Goal: Transaction & Acquisition: Subscribe to service/newsletter

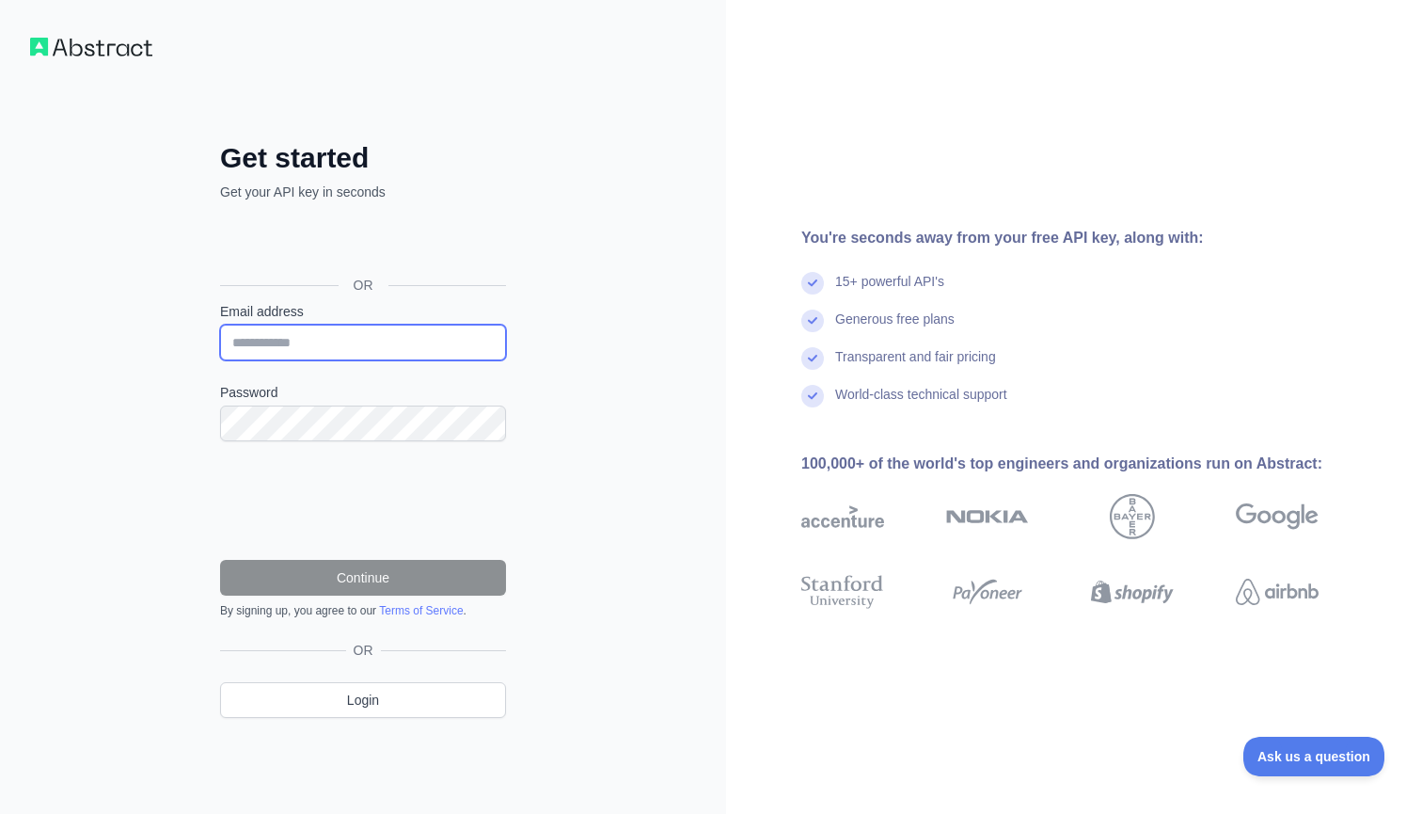
click at [398, 341] on input "Email address" at bounding box center [363, 343] width 286 height 36
type input "**********"
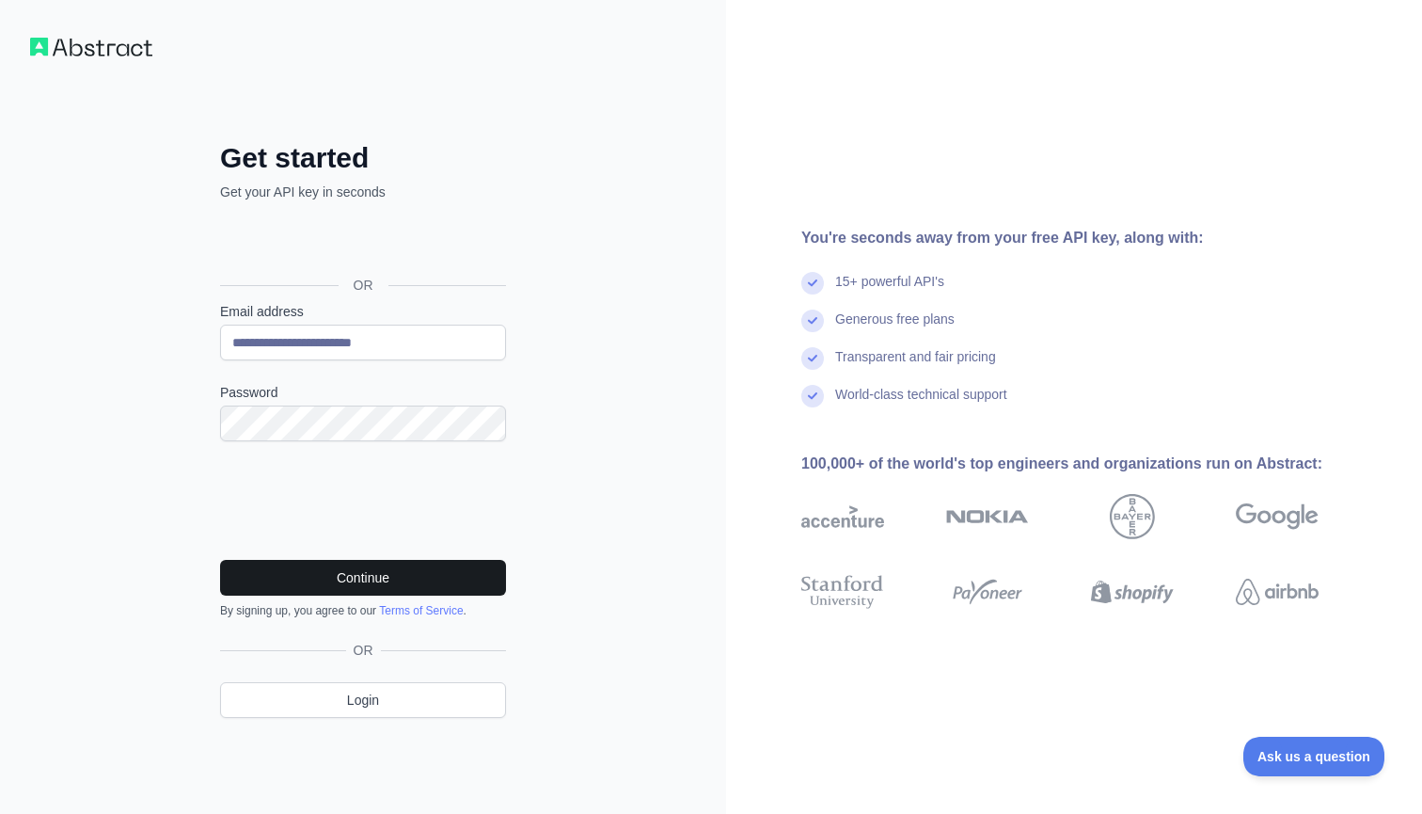
click at [348, 576] on button "Continue" at bounding box center [363, 578] width 286 height 36
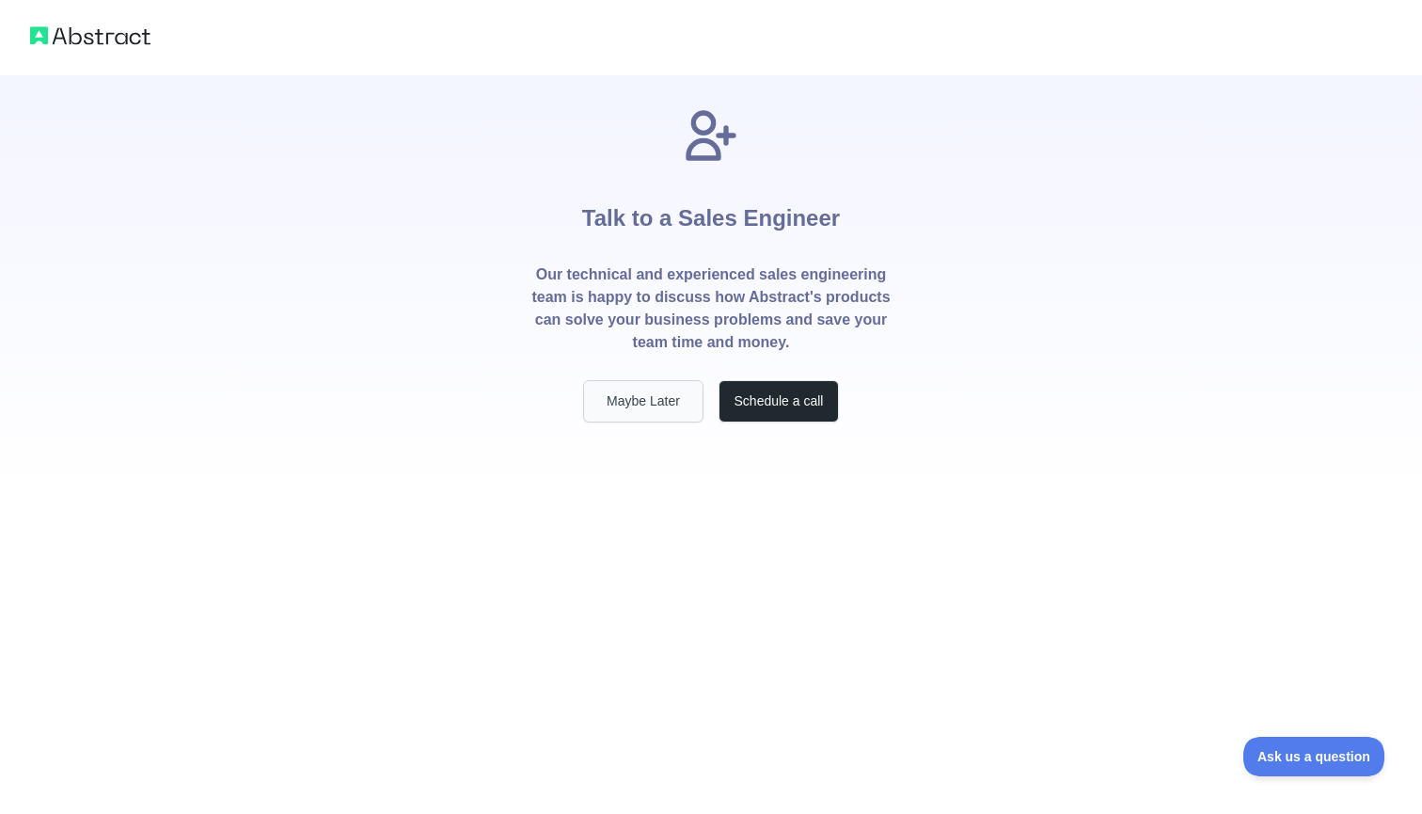
click at [660, 388] on button "Maybe Later" at bounding box center [643, 401] width 120 height 42
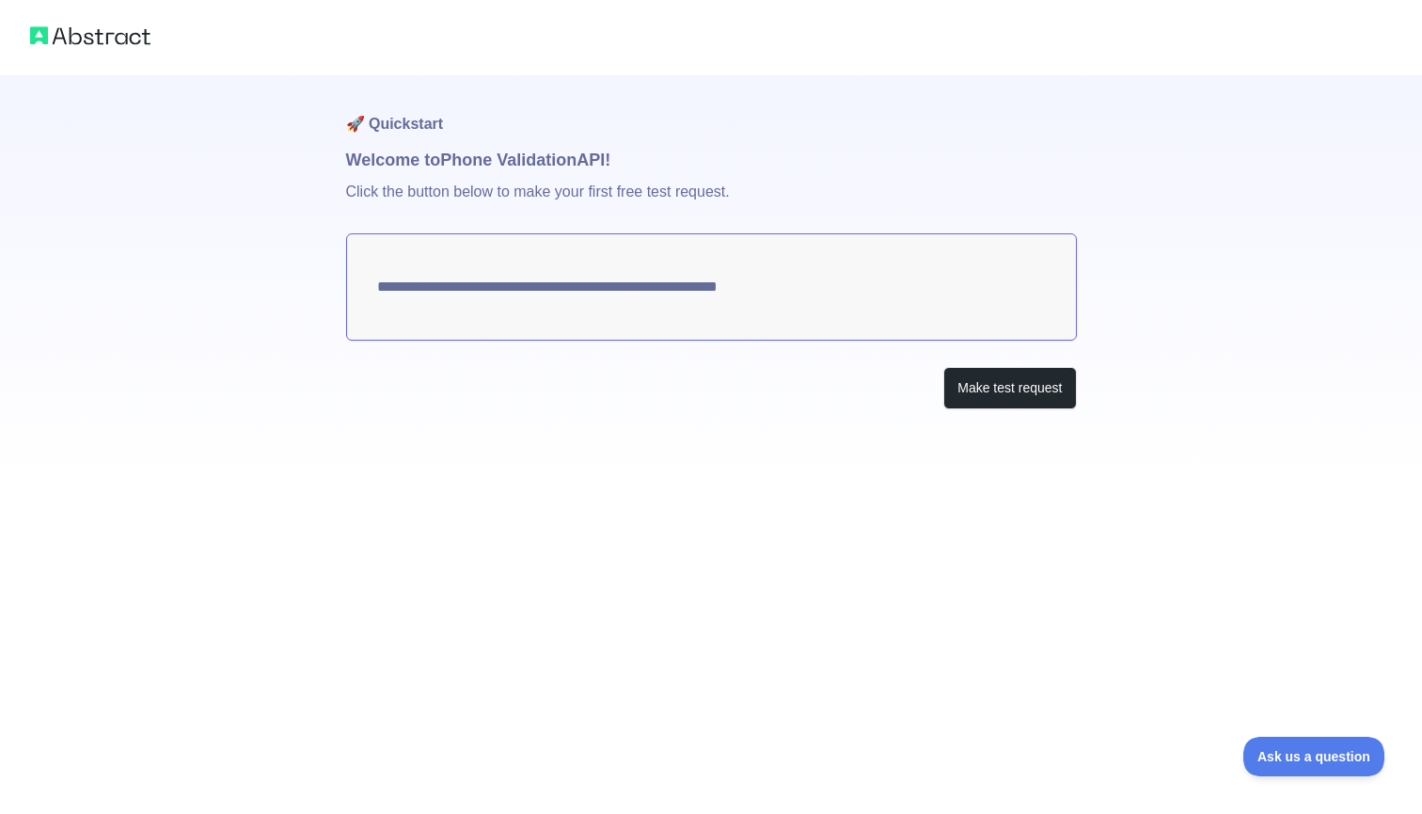
click at [698, 291] on textarea "**********" at bounding box center [711, 286] width 731 height 107
click at [998, 388] on button "Make test request" at bounding box center [1009, 388] width 133 height 42
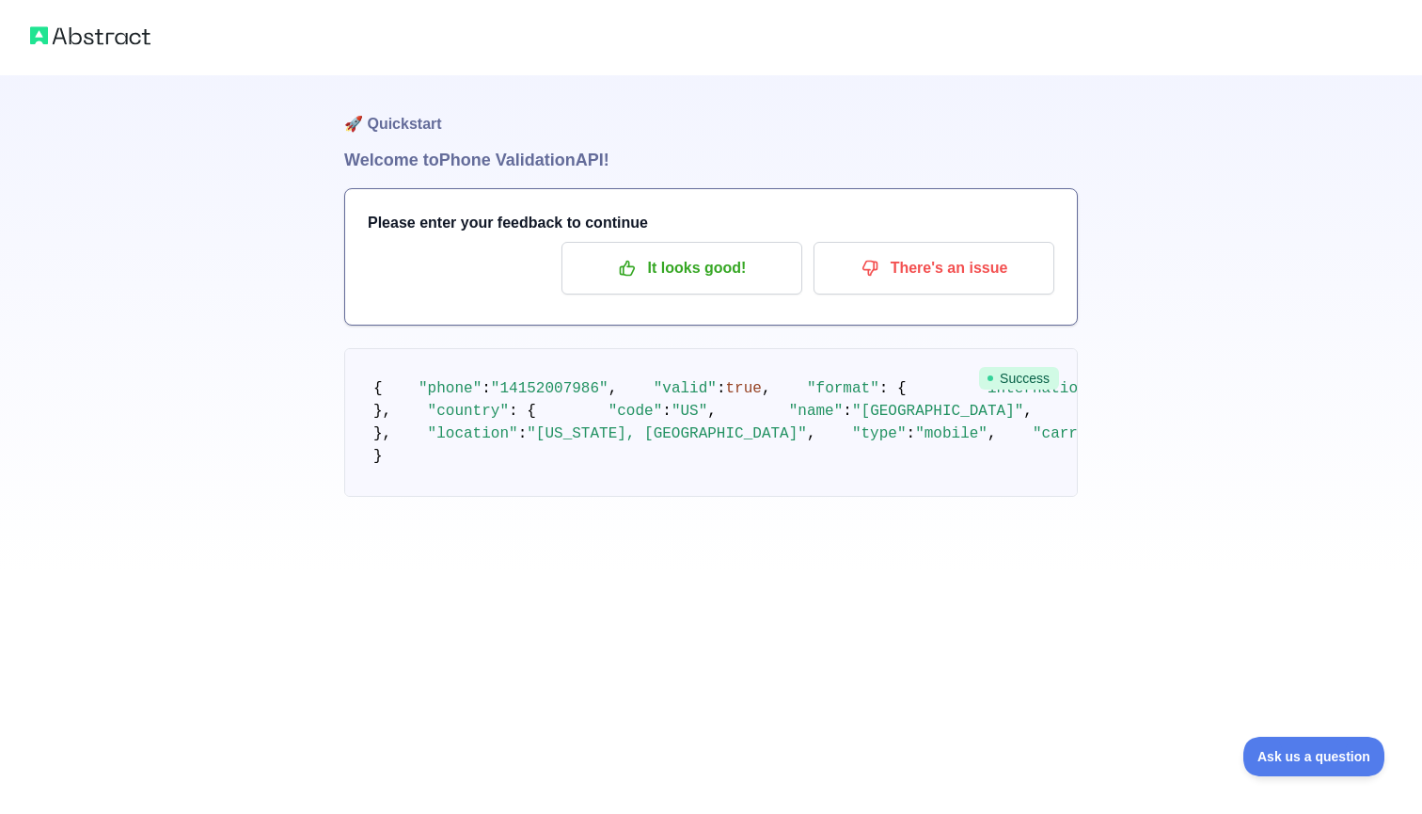
scroll to position [44, 0]
click at [688, 252] on p "It looks good!" at bounding box center [682, 268] width 213 height 32
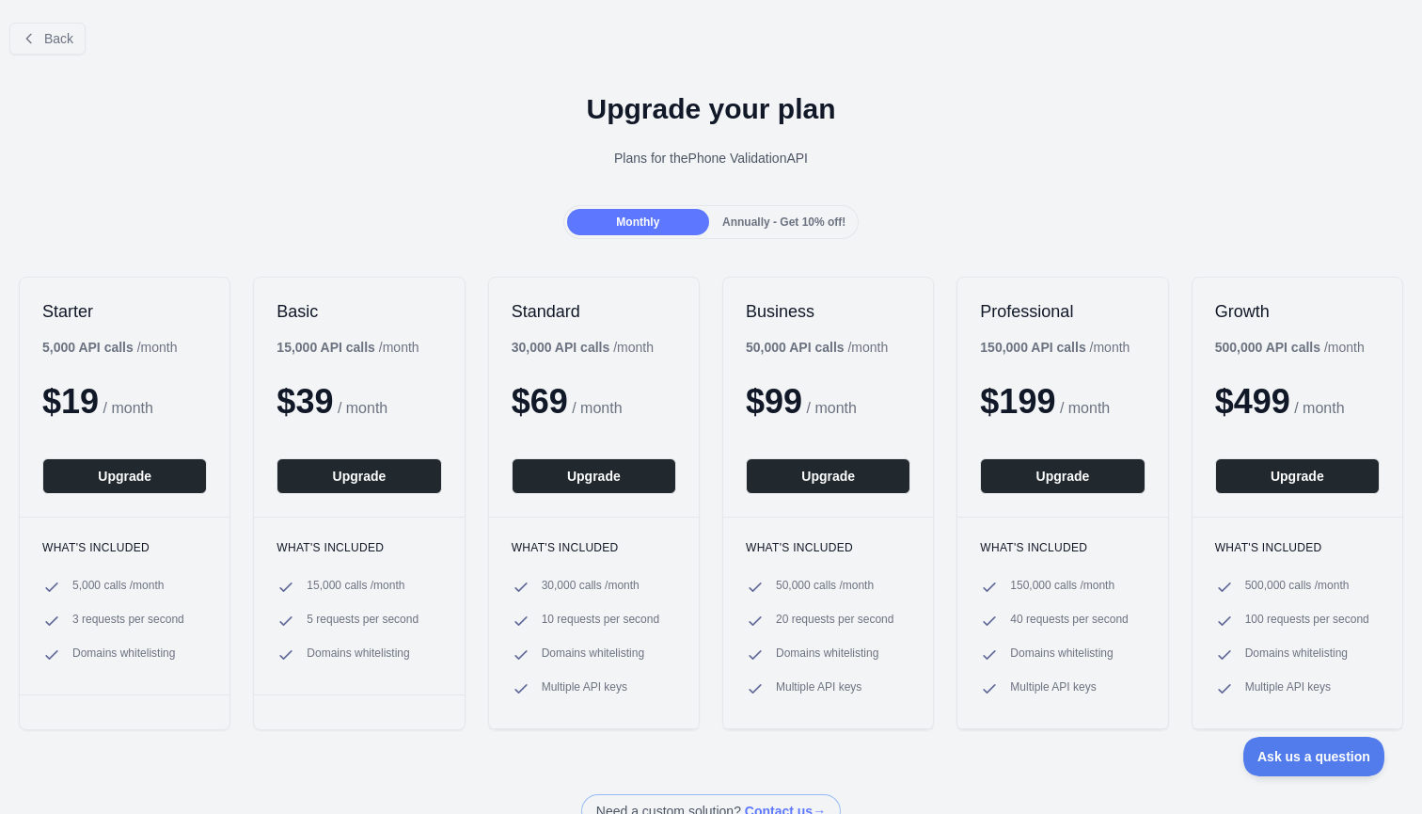
click at [123, 647] on span "Domains whitelisting" at bounding box center [123, 654] width 103 height 19
click at [71, 44] on span "Back" at bounding box center [58, 38] width 29 height 15
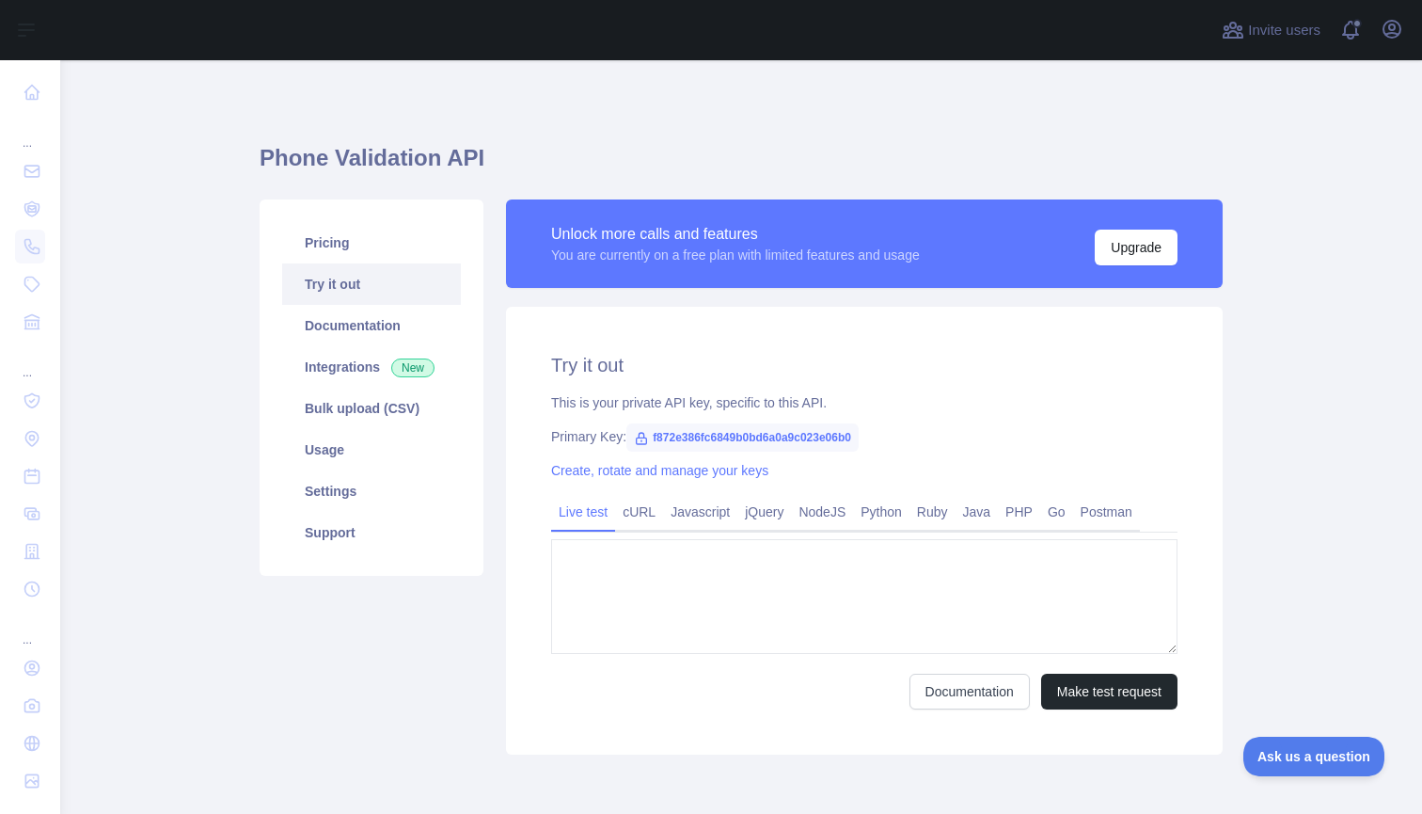
type textarea "**********"
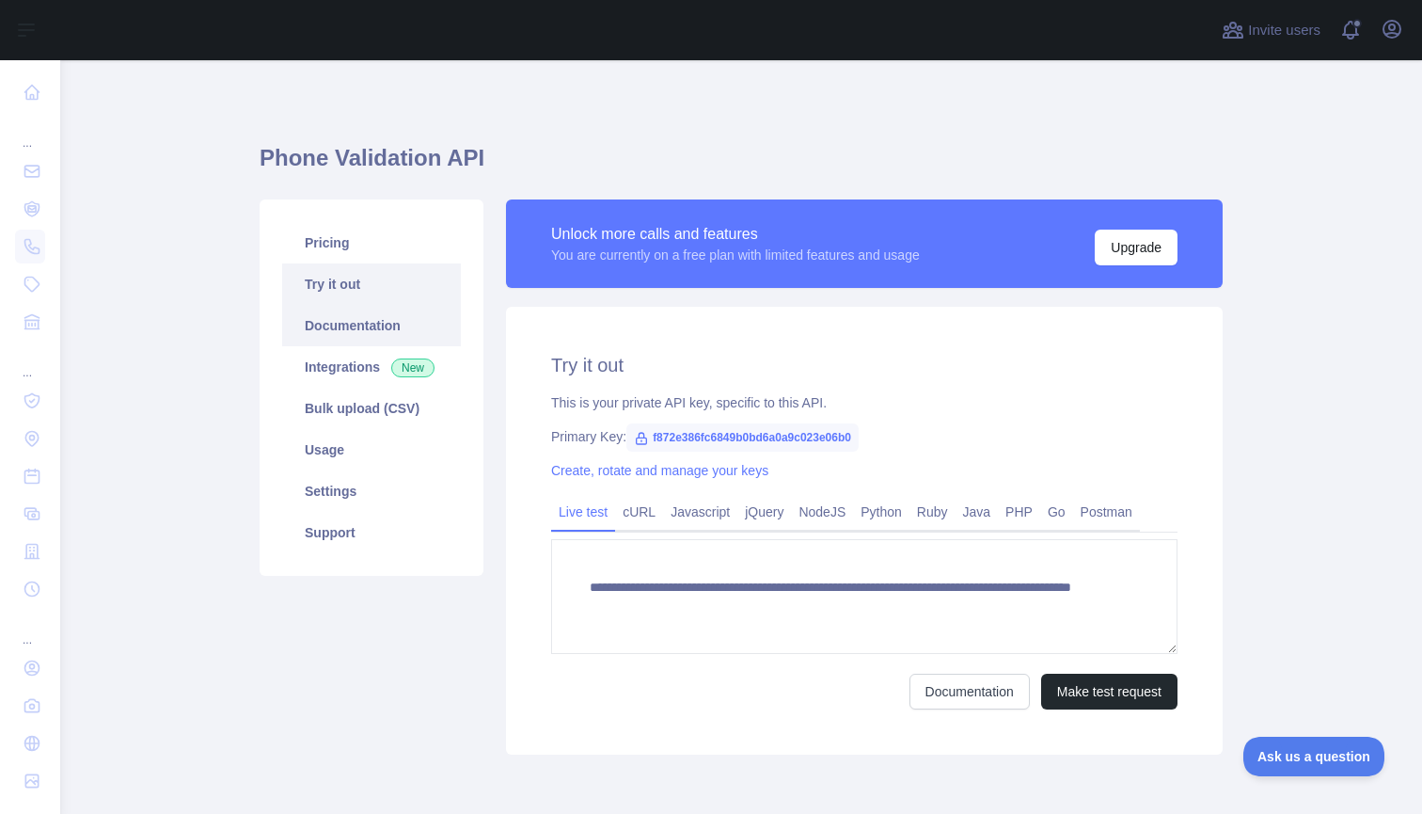
click at [367, 313] on link "Documentation" at bounding box center [371, 325] width 179 height 41
click at [320, 241] on link "Pricing" at bounding box center [371, 242] width 179 height 41
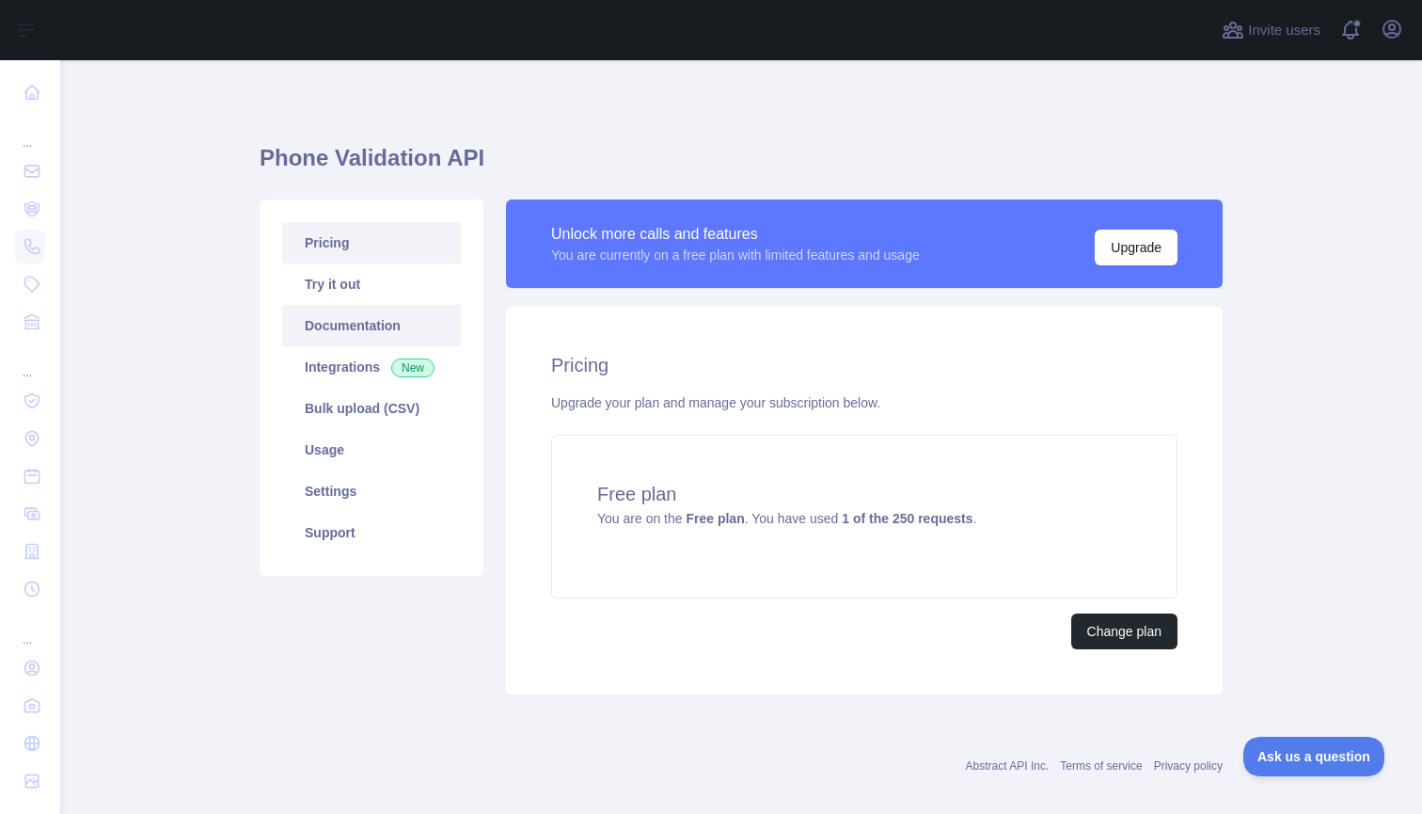
click at [372, 328] on link "Documentation" at bounding box center [371, 325] width 179 height 41
click at [370, 365] on link "Integrations New" at bounding box center [371, 366] width 179 height 41
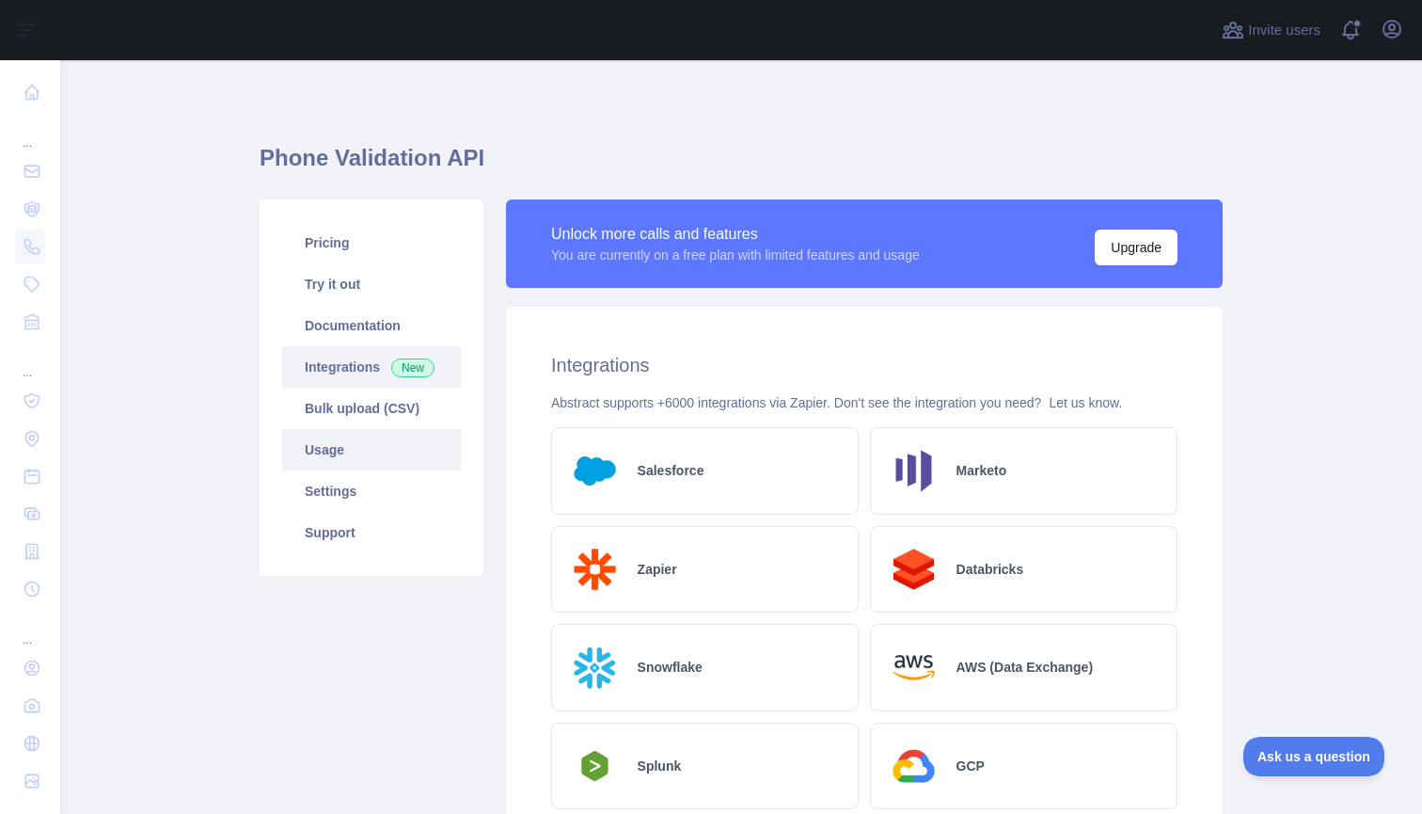
click at [329, 454] on link "Usage" at bounding box center [371, 449] width 179 height 41
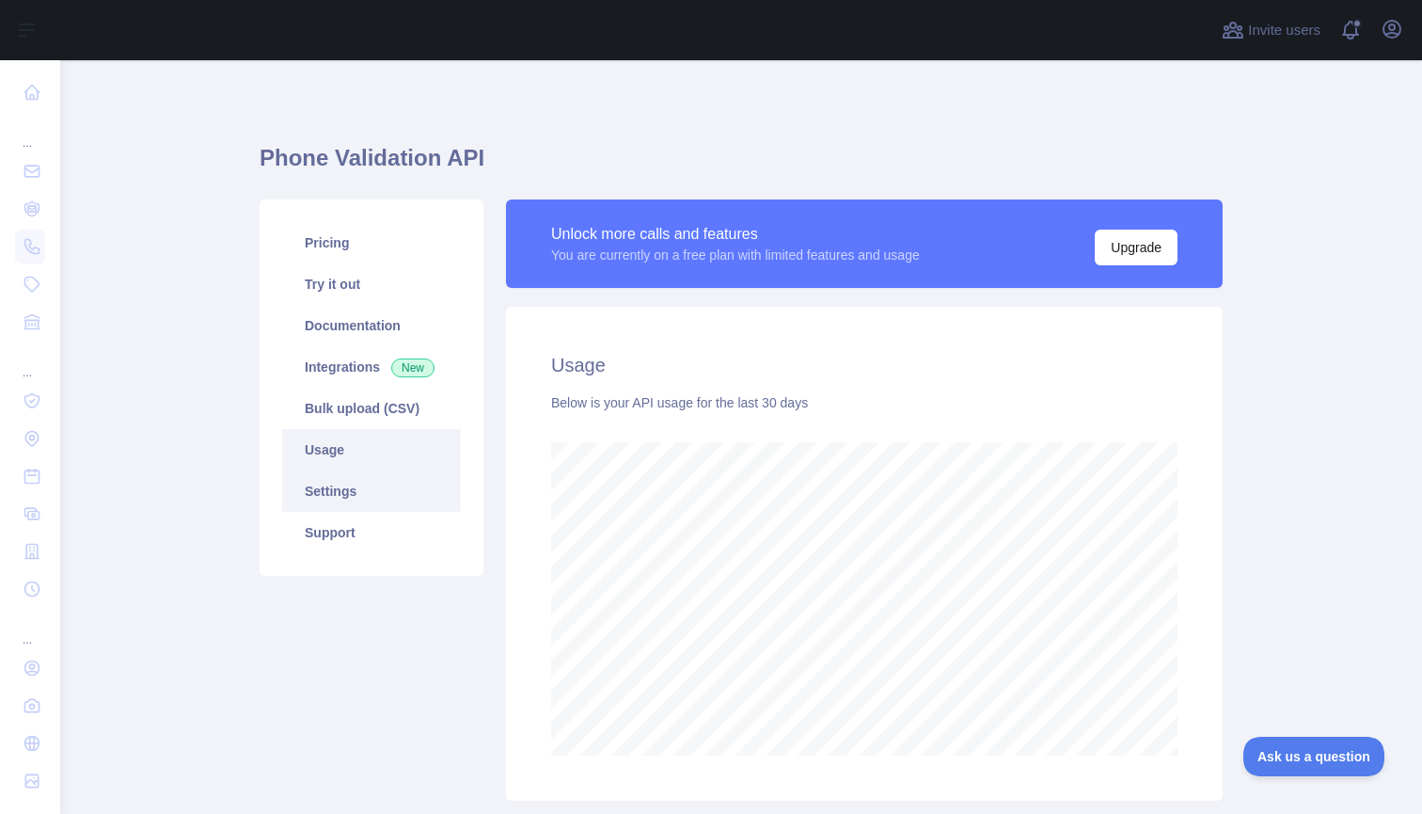
click at [356, 485] on link "Settings" at bounding box center [371, 490] width 179 height 41
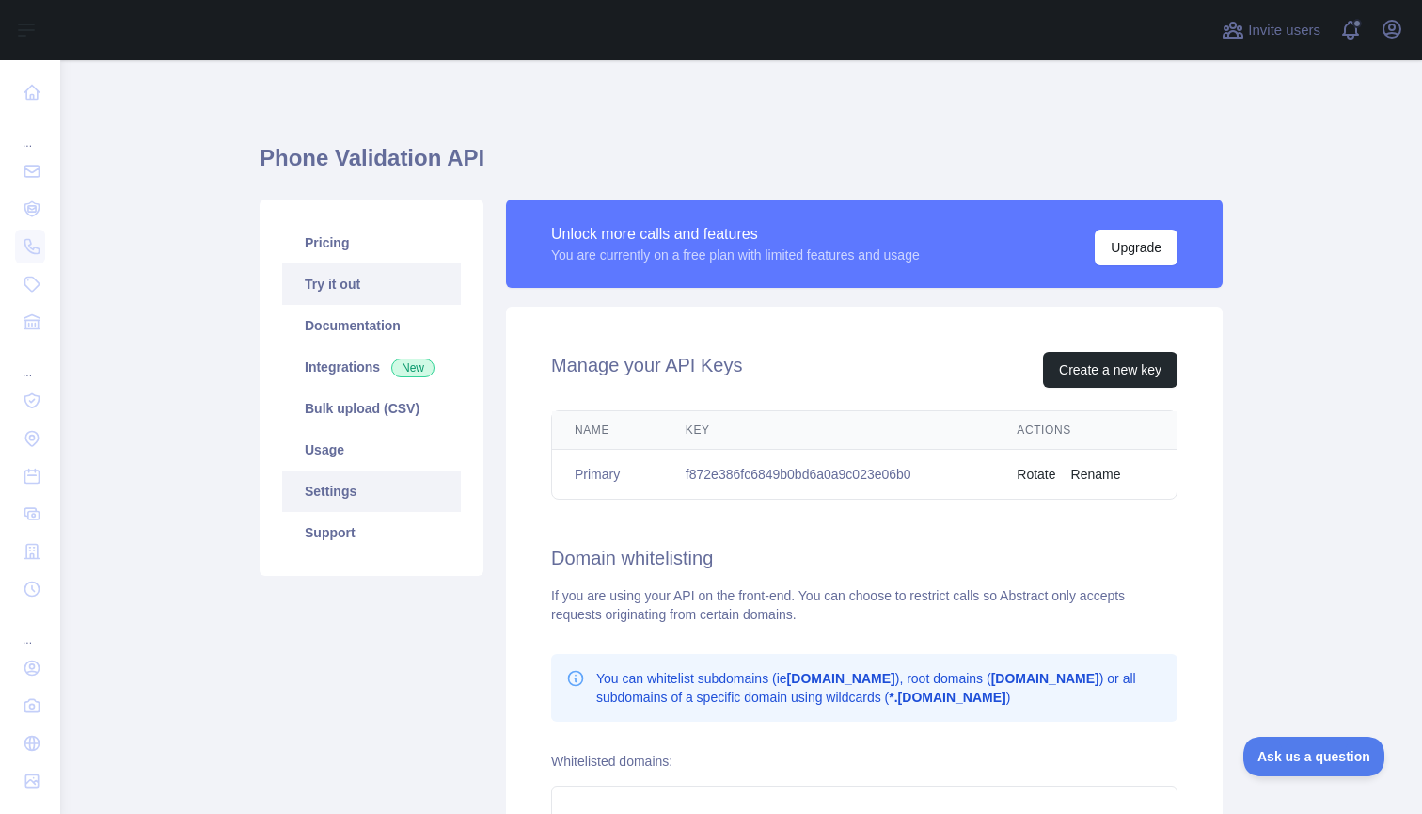
click at [345, 285] on link "Try it out" at bounding box center [371, 283] width 179 height 41
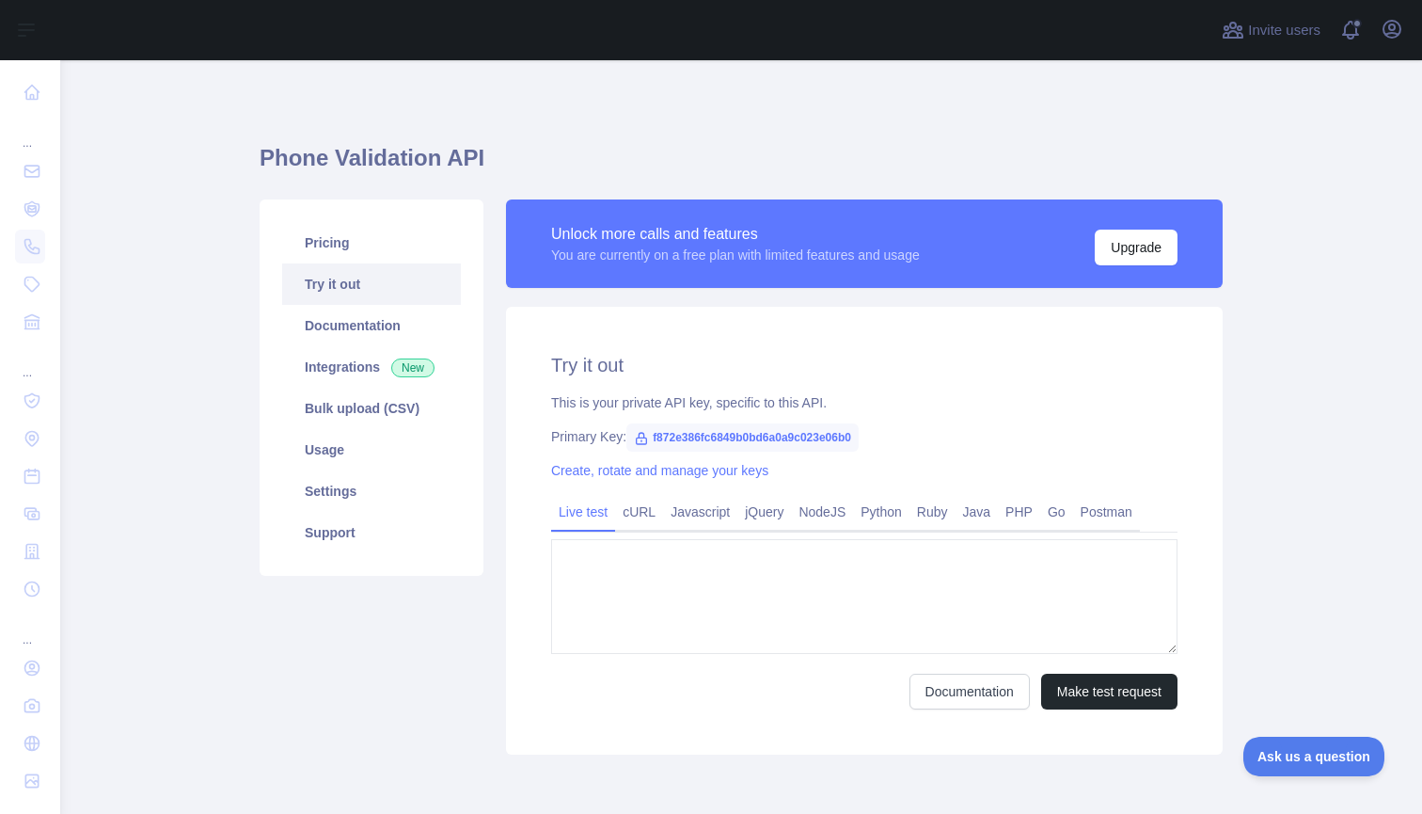
type textarea "**********"
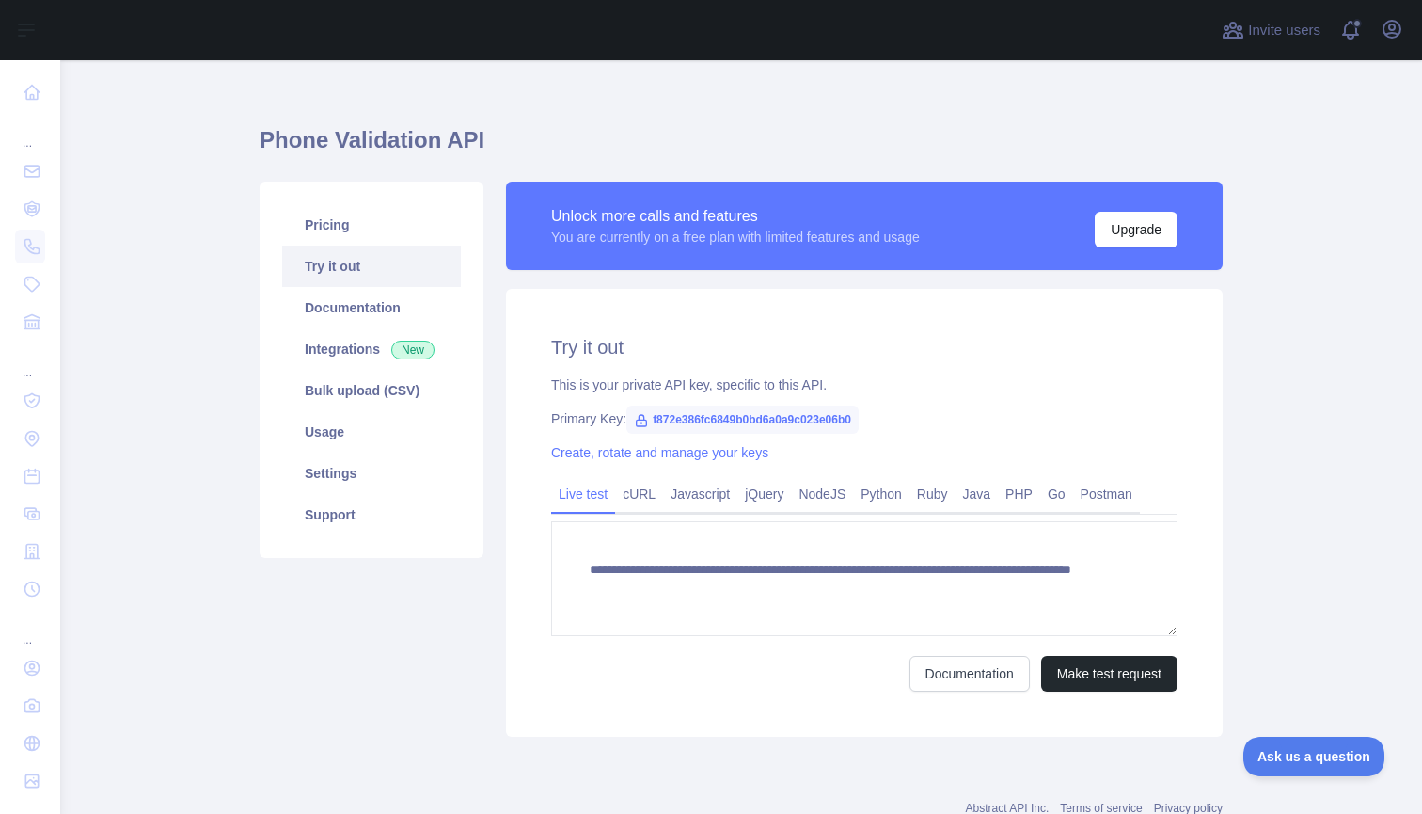
scroll to position [28, 0]
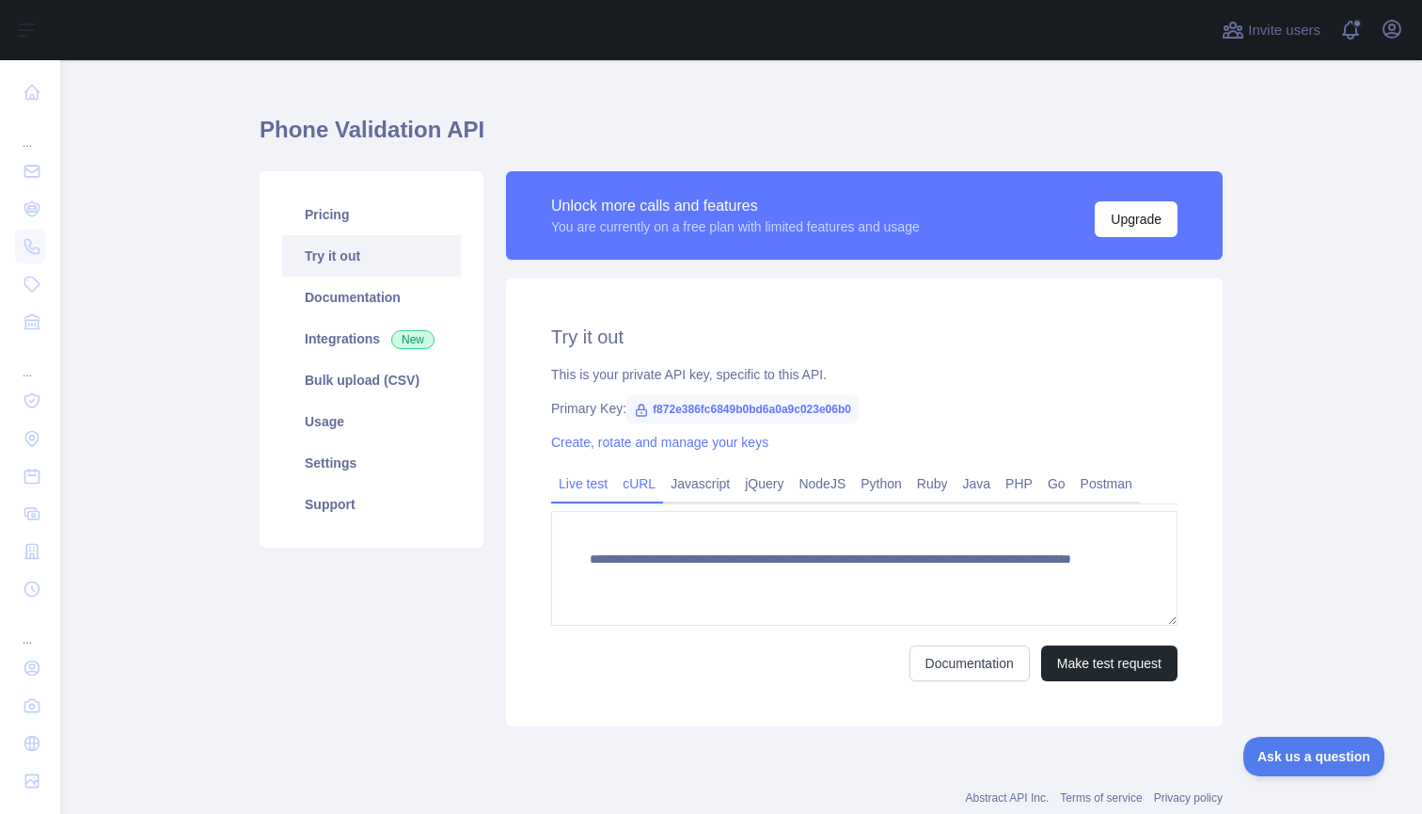
click at [648, 483] on link "cURL" at bounding box center [639, 483] width 48 height 30
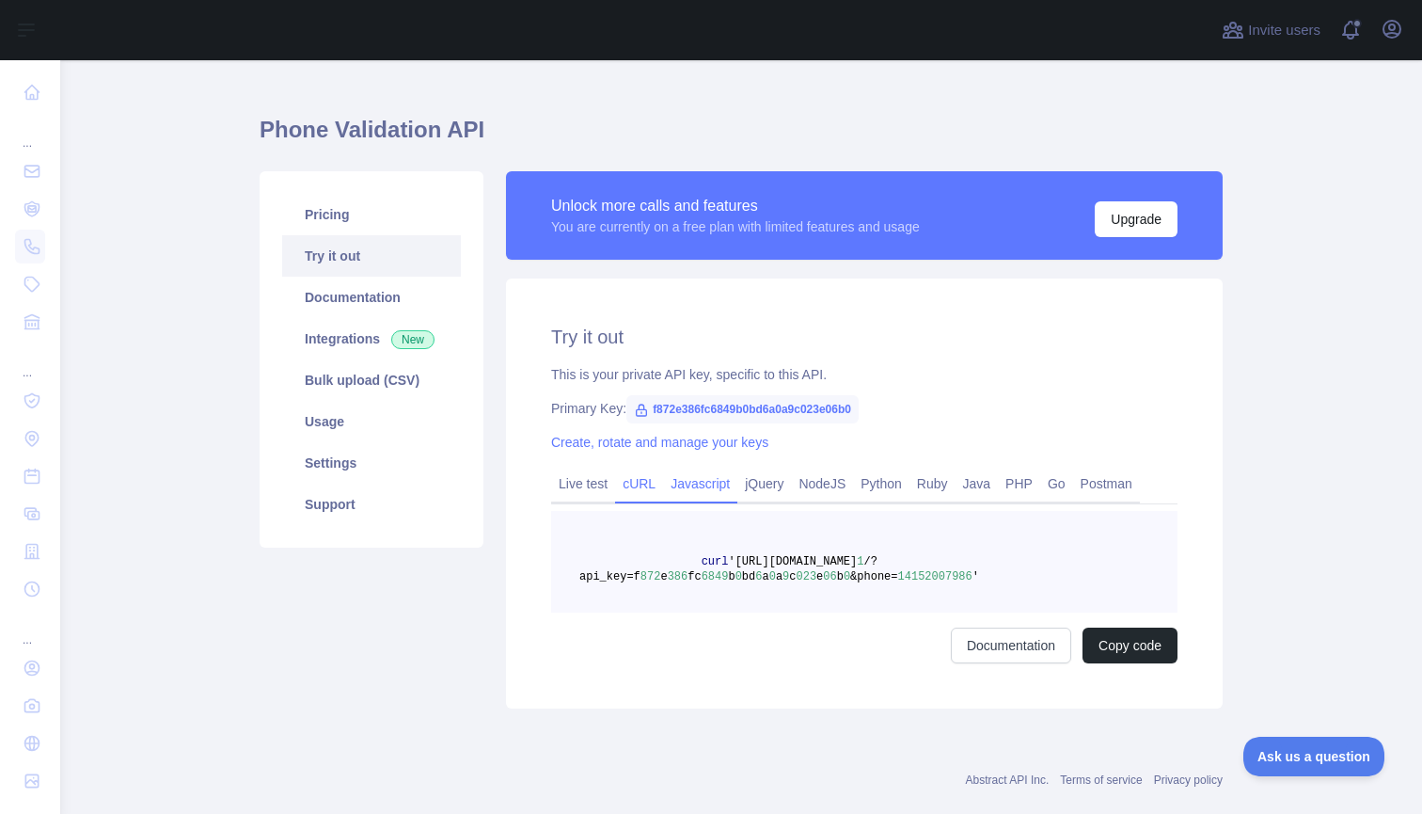
click at [699, 483] on link "Javascript" at bounding box center [700, 483] width 74 height 30
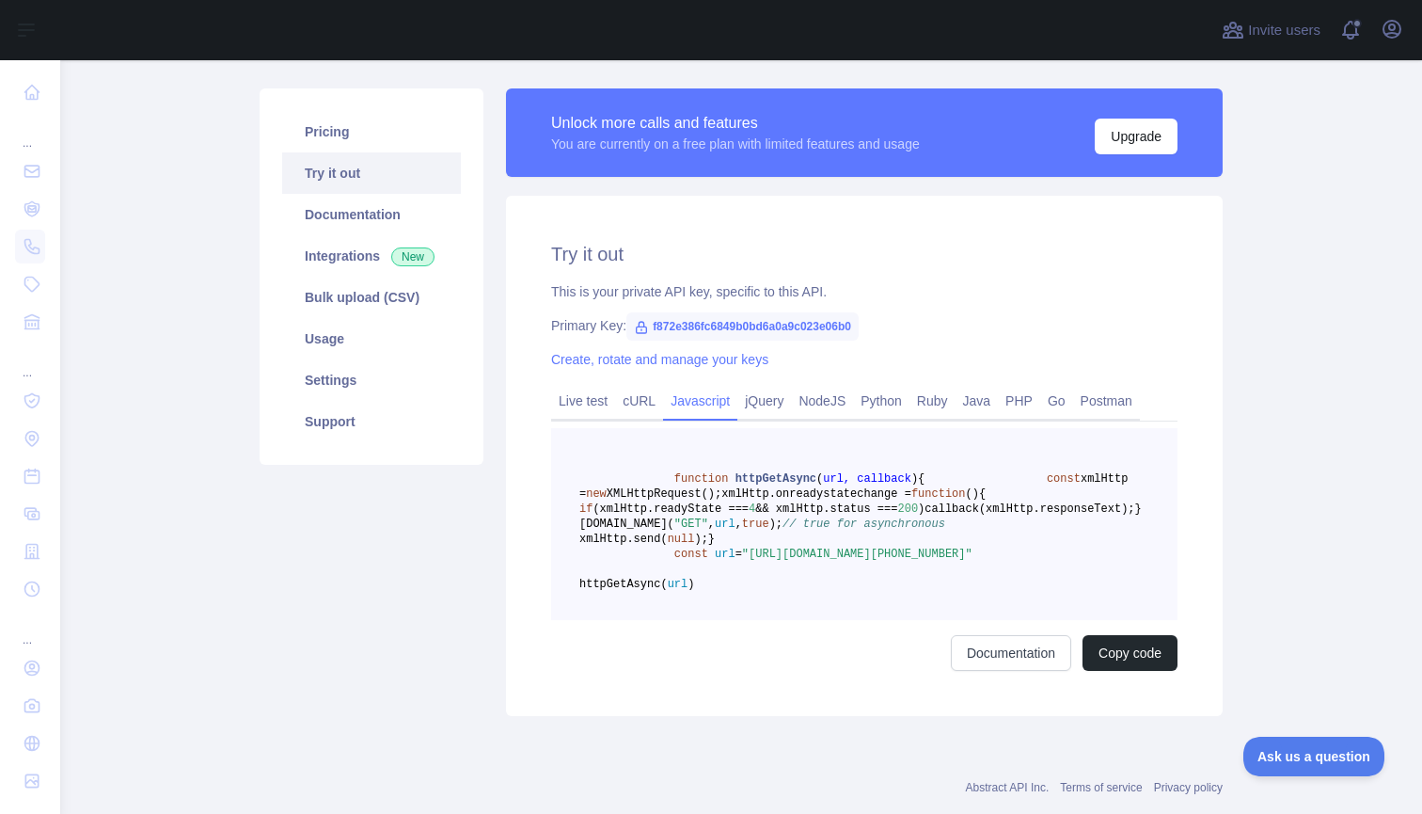
scroll to position [114, 0]
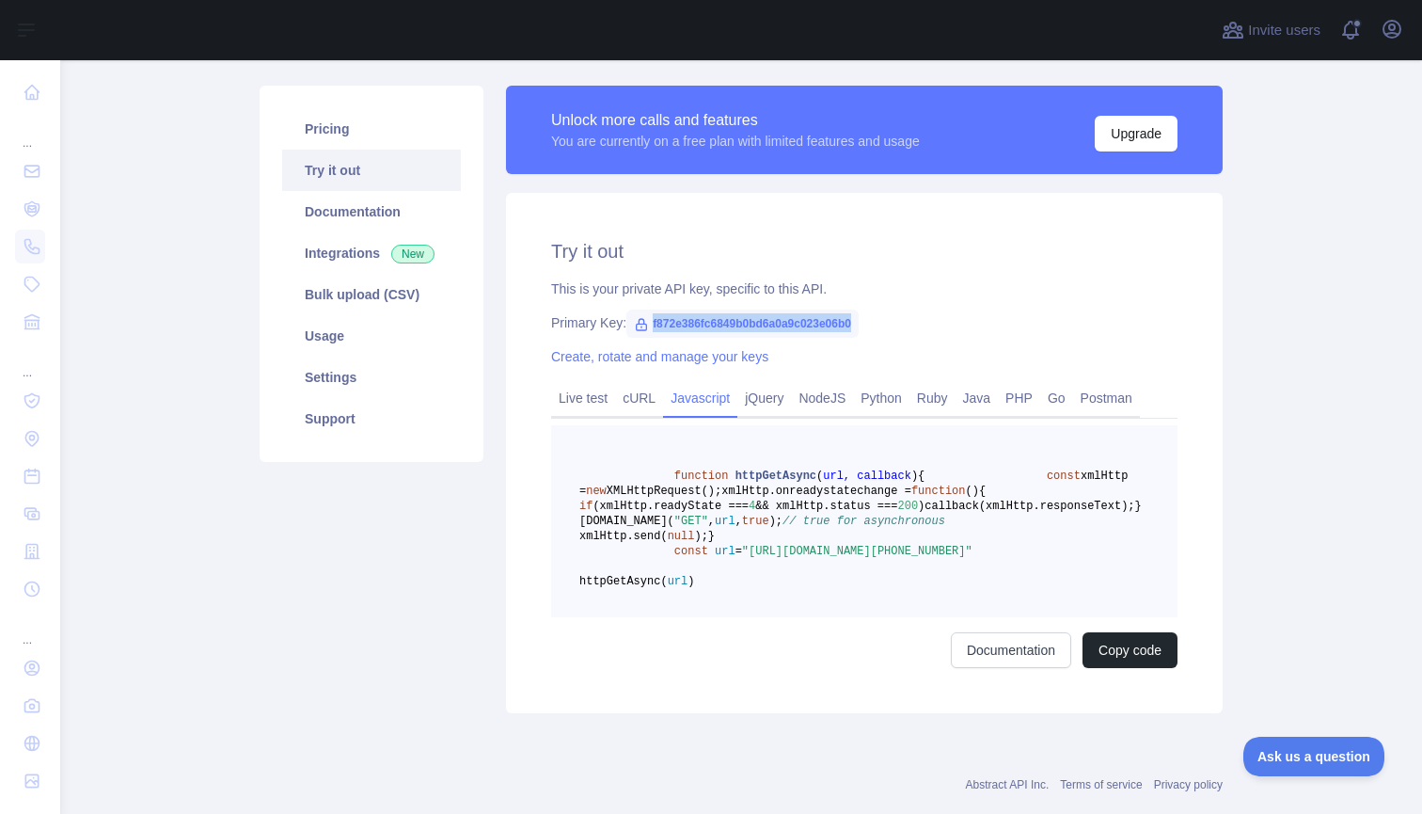
drag, startPoint x: 656, startPoint y: 322, endPoint x: 882, endPoint y: 321, distance: 226.7
click at [859, 320] on span "f872e386fc6849b0bd6a0a9c023e06b0" at bounding box center [742, 323] width 232 height 28
copy div "f872e386fc6849b0bd6a0a9c023e06b0"
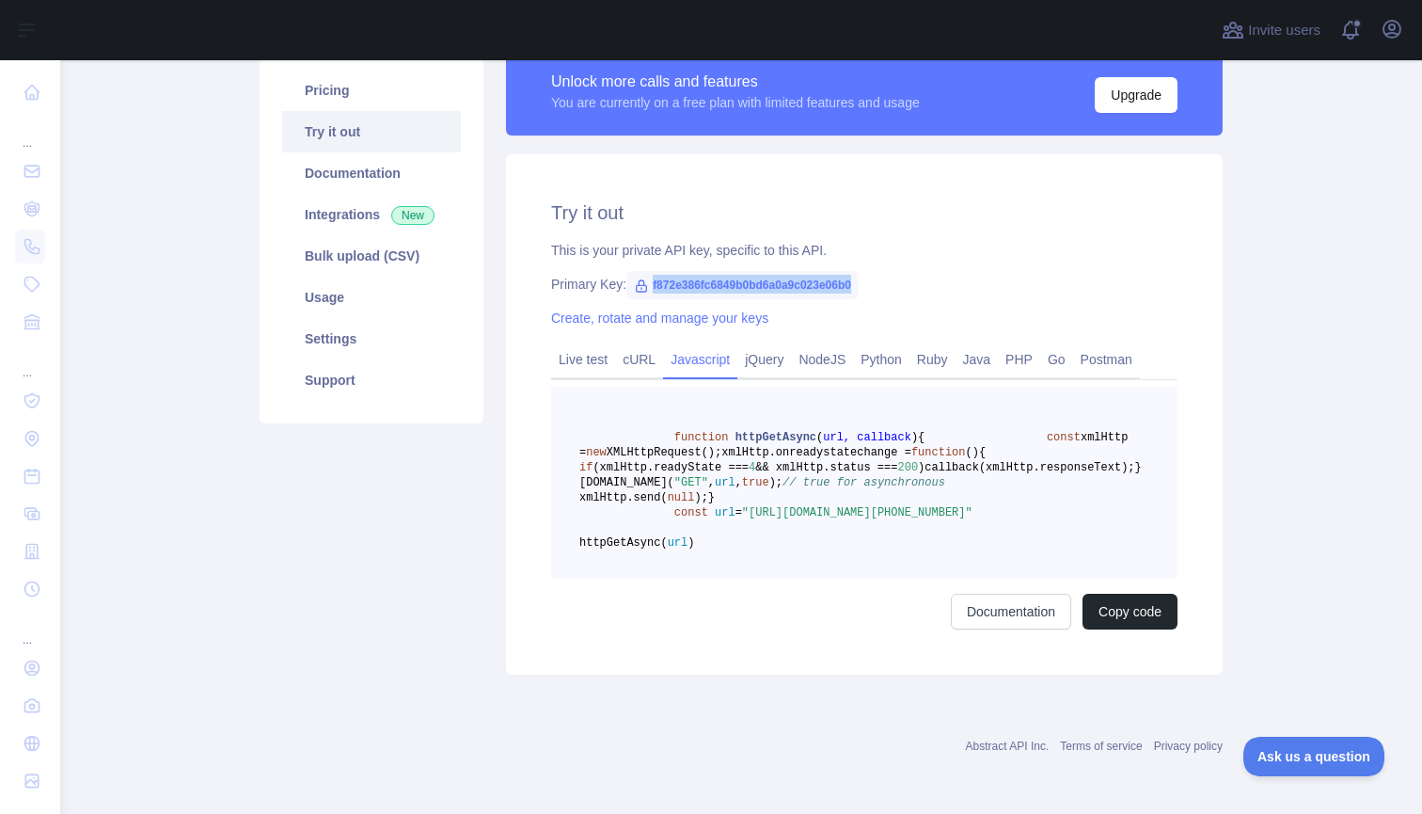
scroll to position [0, 0]
click at [834, 344] on link "NodeJS" at bounding box center [822, 359] width 62 height 30
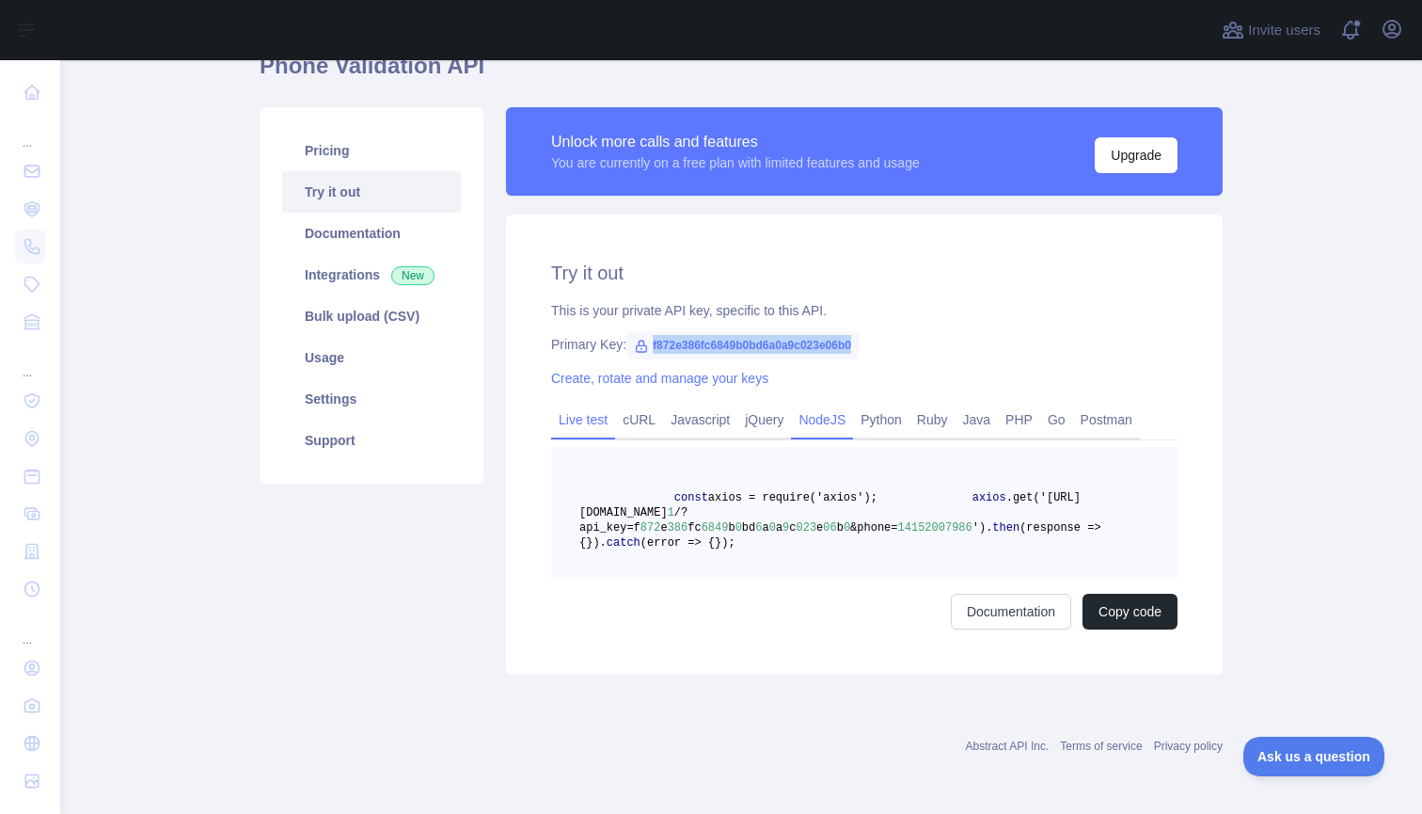
click at [580, 404] on link "Live test" at bounding box center [583, 419] width 64 height 30
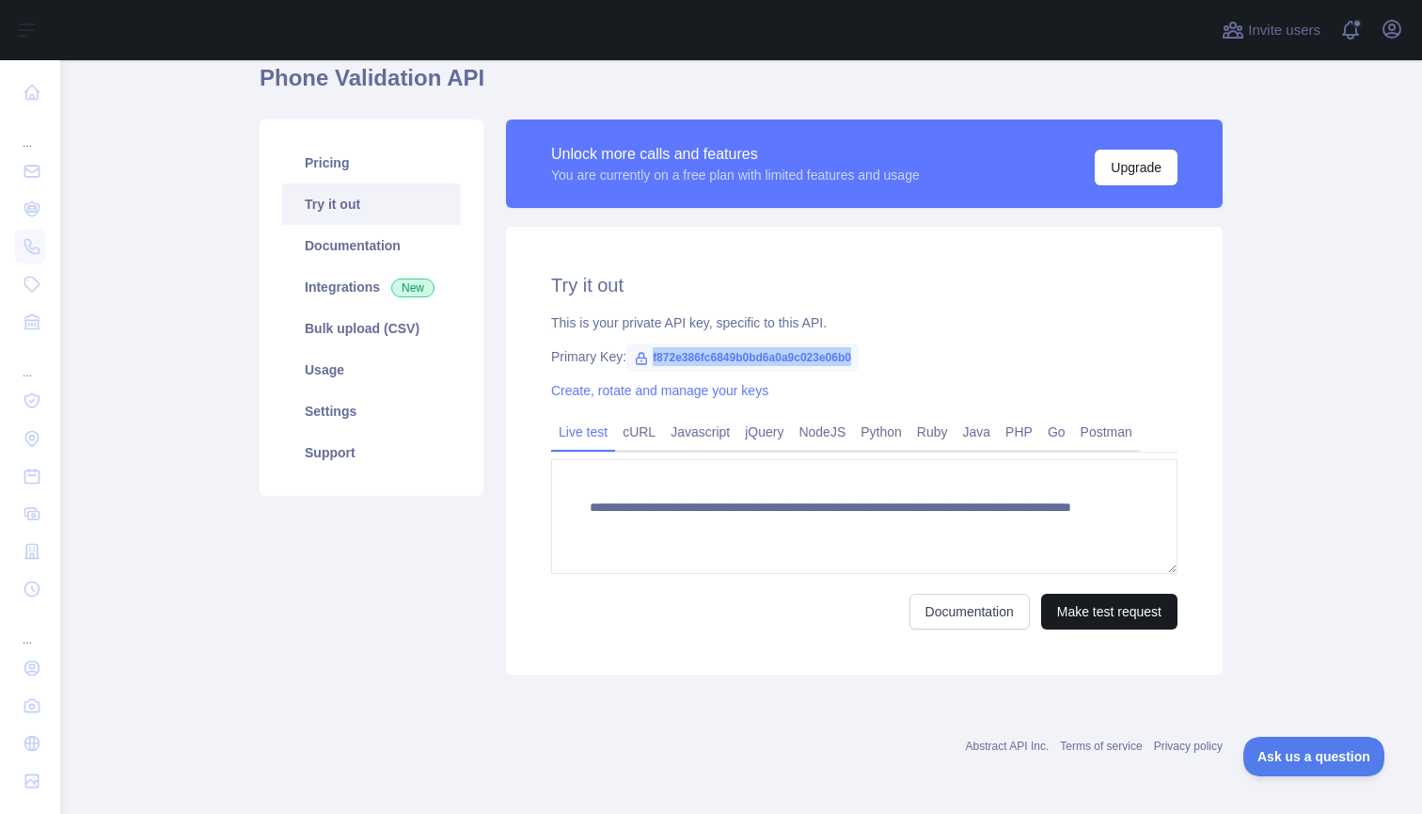
click at [1097, 594] on button "Make test request" at bounding box center [1109, 612] width 136 height 36
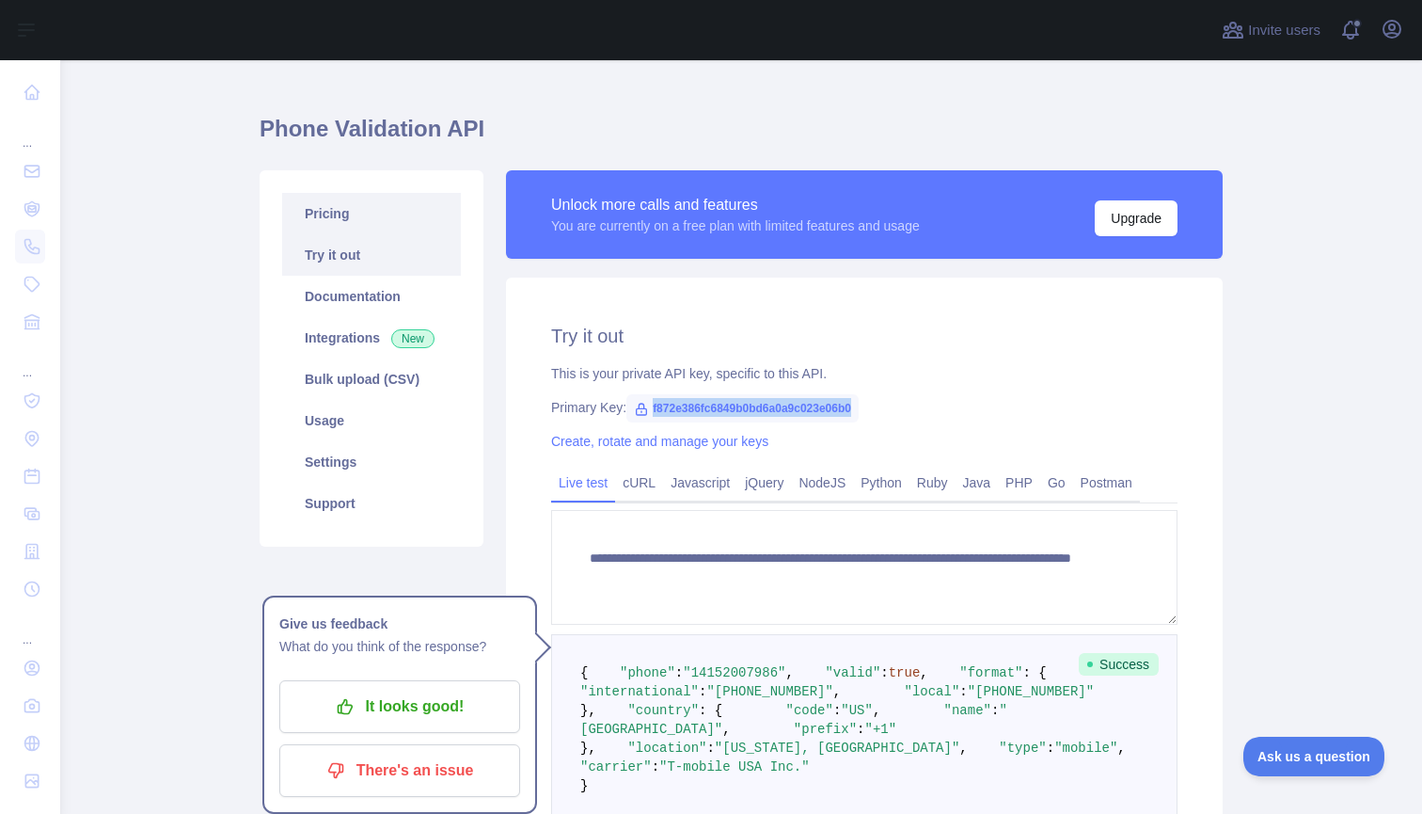
scroll to position [27, 0]
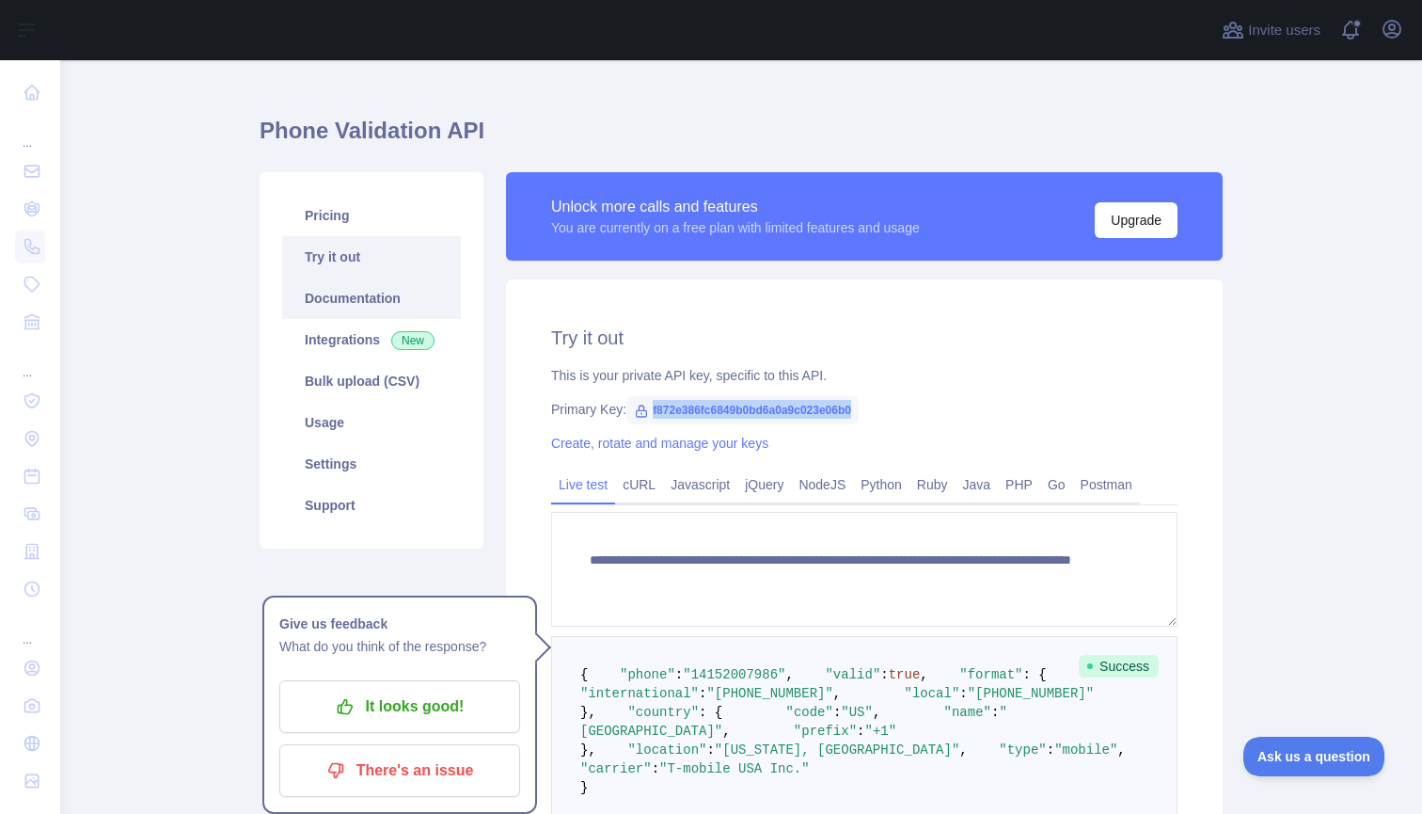
click at [373, 294] on link "Documentation" at bounding box center [371, 297] width 179 height 41
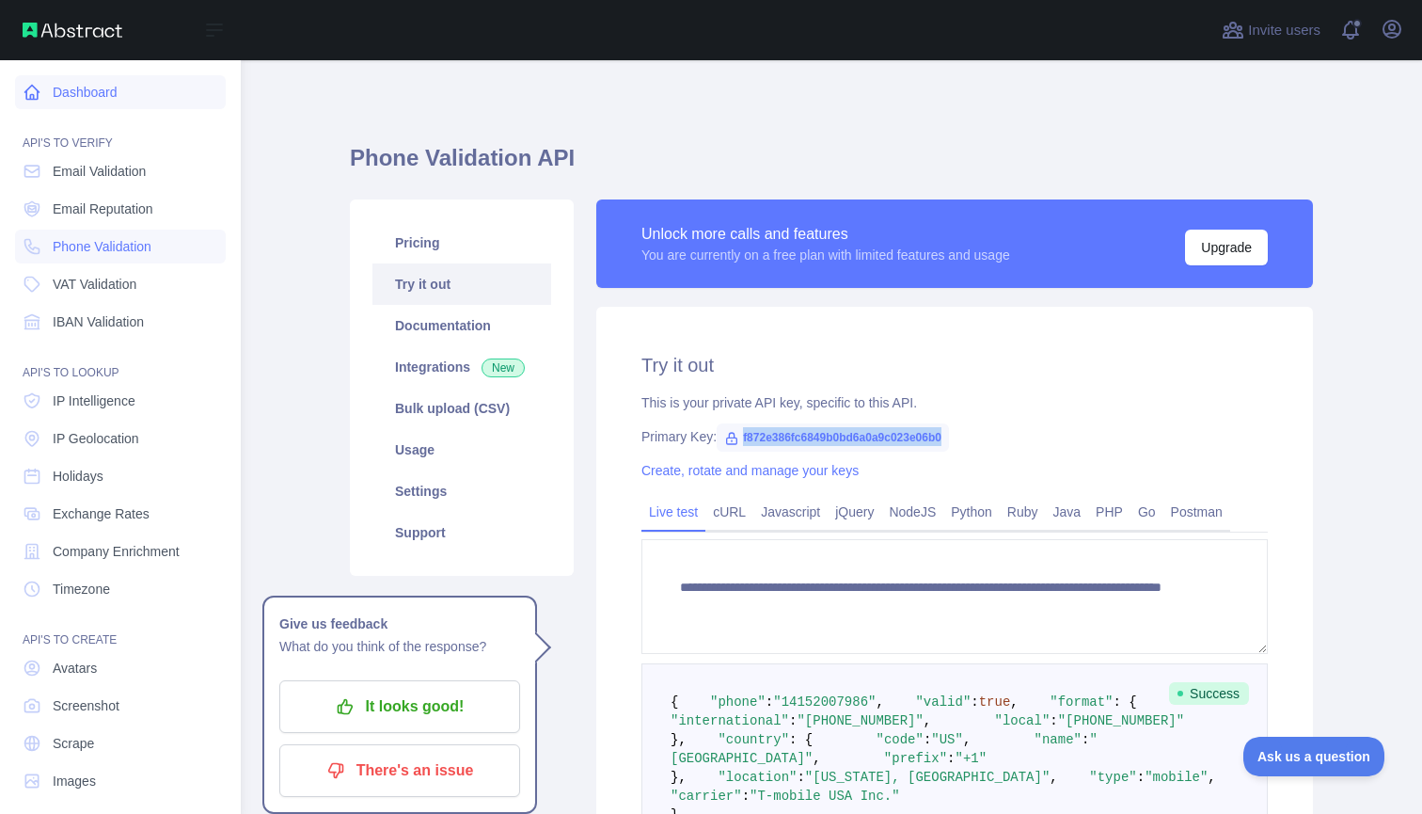
scroll to position [0, 0]
click at [93, 95] on link "Dashboard" at bounding box center [120, 92] width 211 height 34
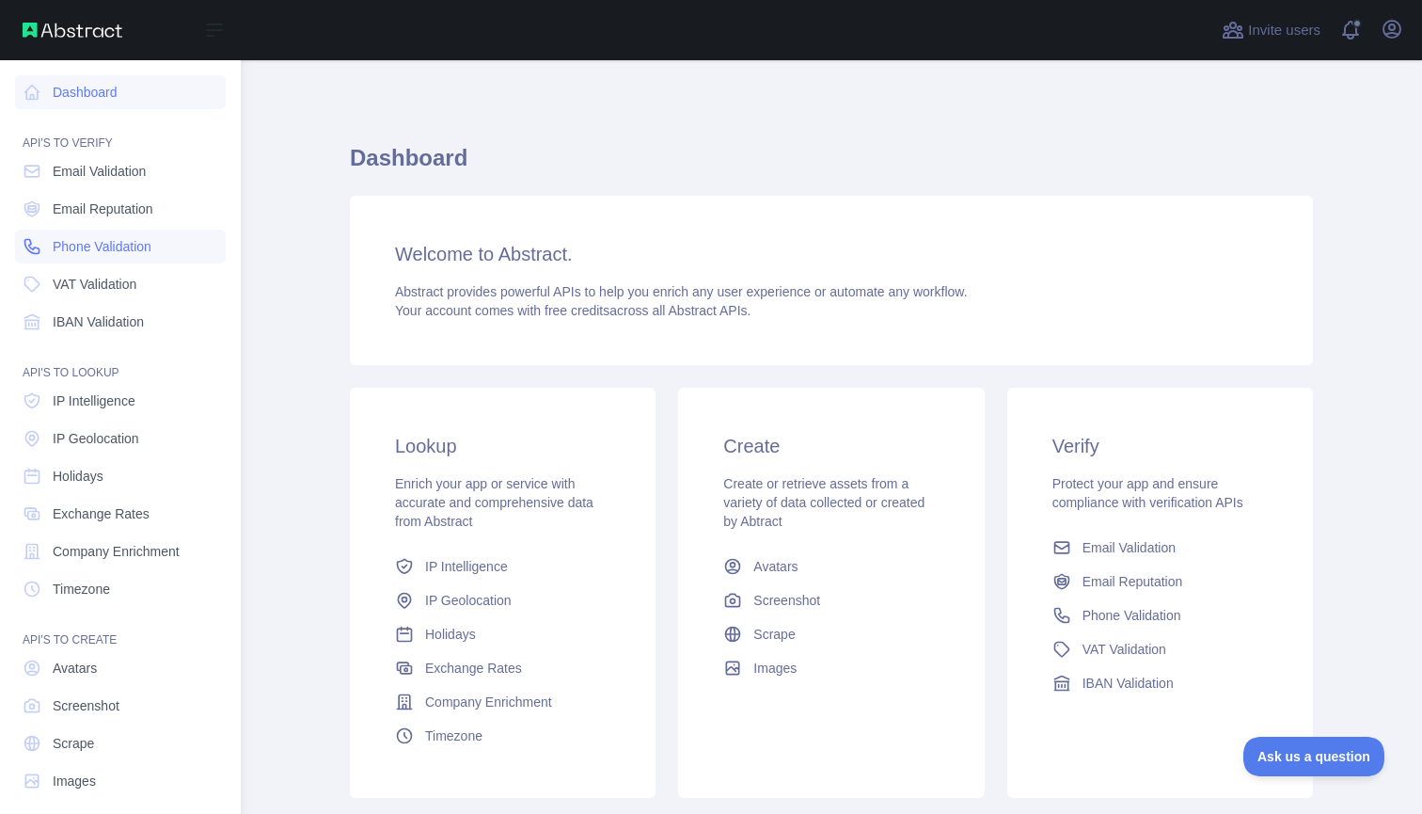
click at [106, 246] on span "Phone Validation" at bounding box center [102, 246] width 99 height 19
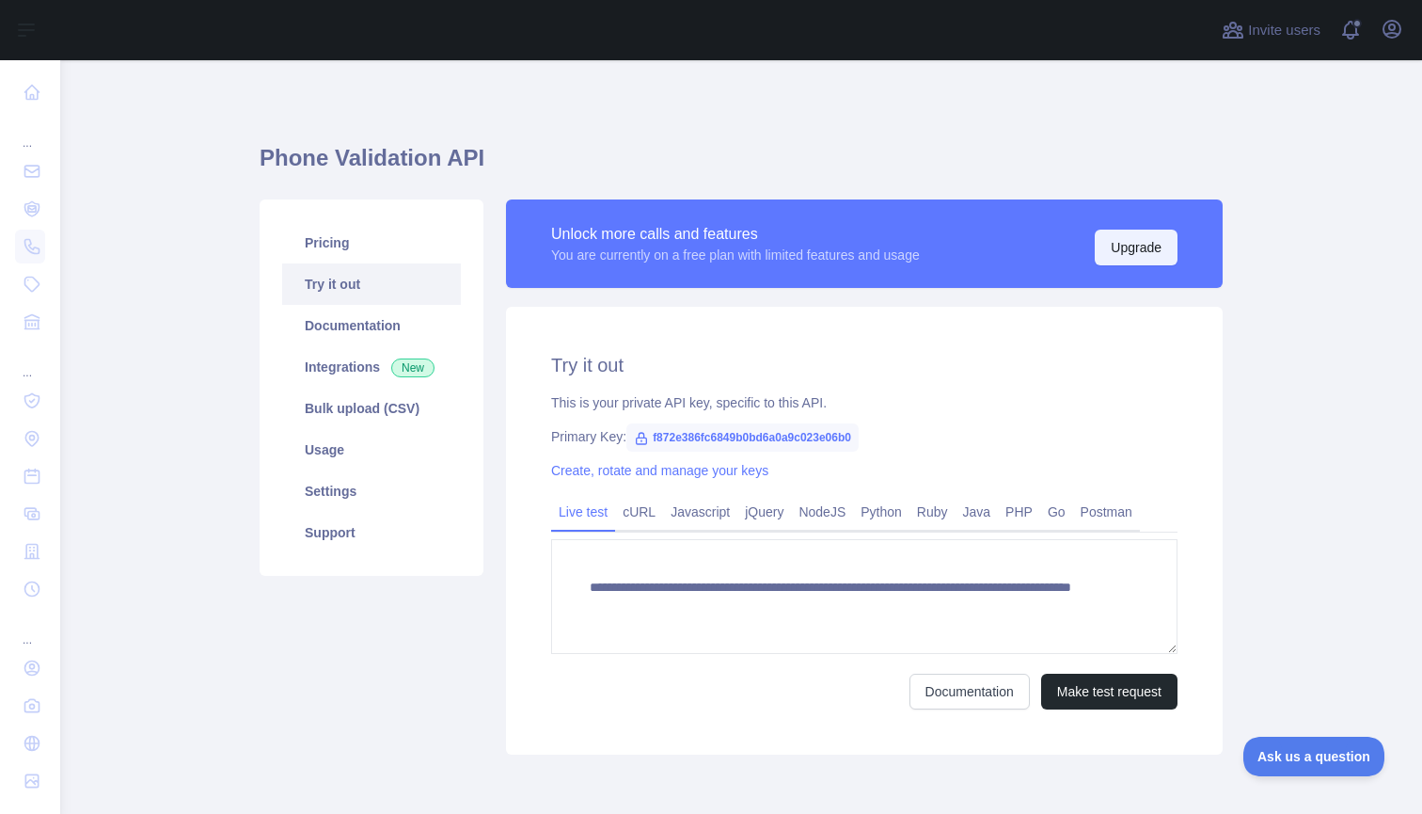
click at [1132, 248] on button "Upgrade" at bounding box center [1136, 248] width 83 height 36
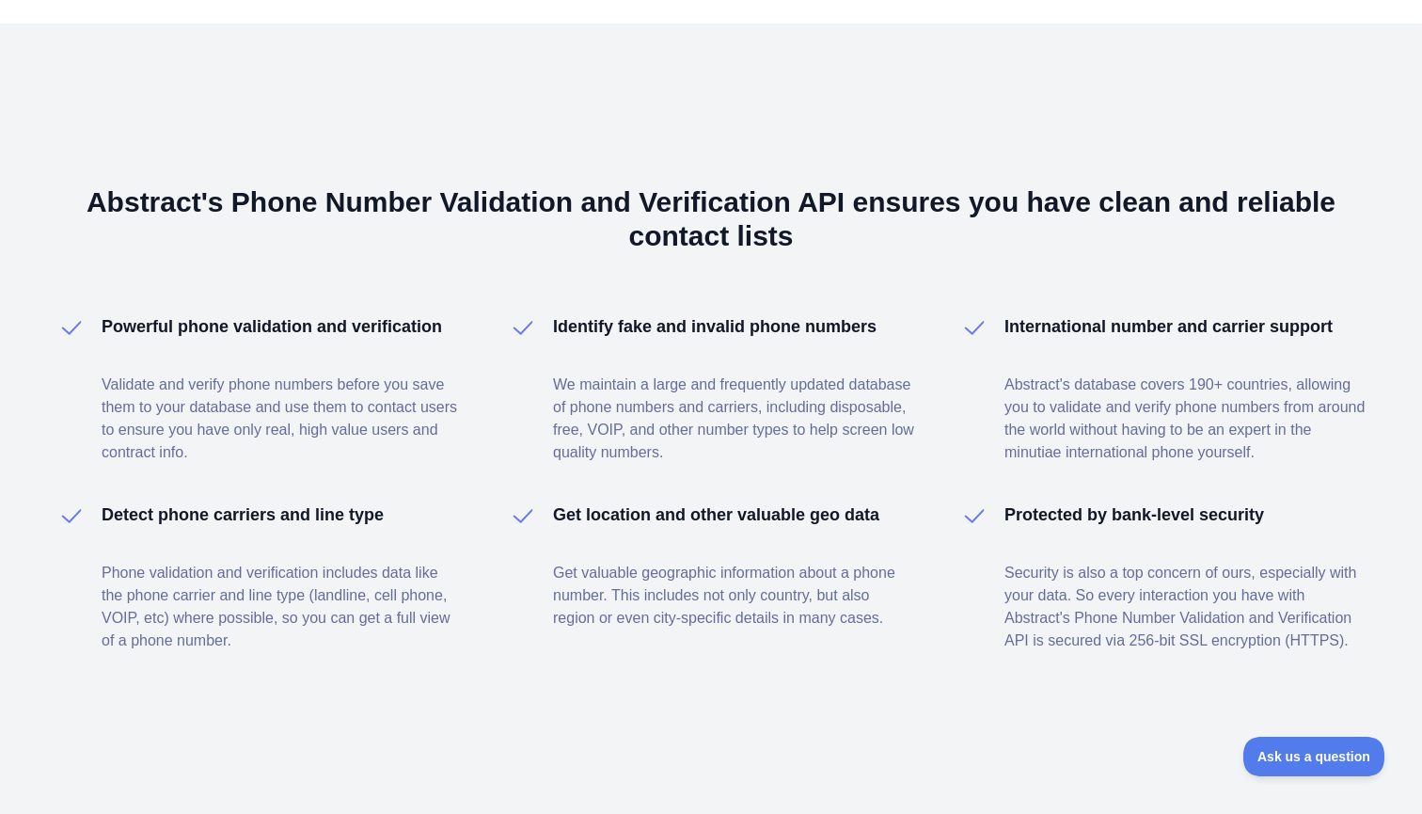
scroll to position [1132, 0]
